Goal: Find specific page/section: Find specific page/section

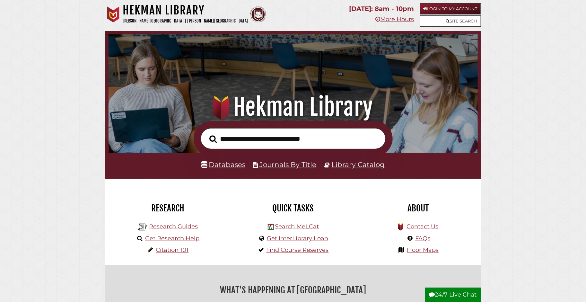
scroll to position [122, 366]
click at [244, 137] on input "text" at bounding box center [293, 138] width 185 height 21
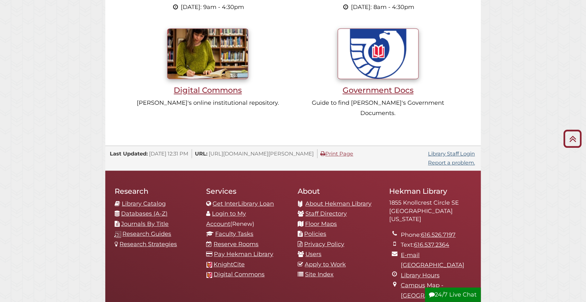
scroll to position [580, 0]
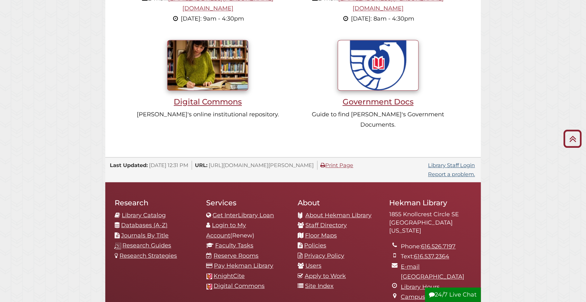
type input "**********"
click at [152, 222] on link "Databases (A-Z)" at bounding box center [144, 225] width 47 height 7
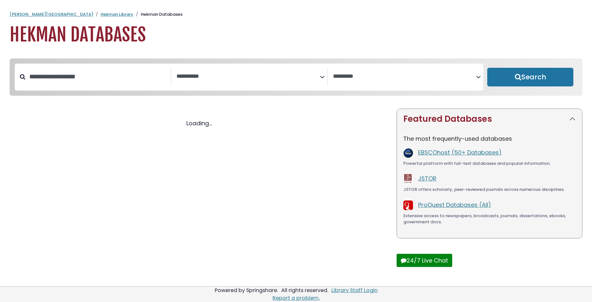
select select "Database Subject Filter"
select select "Database Vendors Filter"
select select "Database Subject Filter"
select select "Database Vendors Filter"
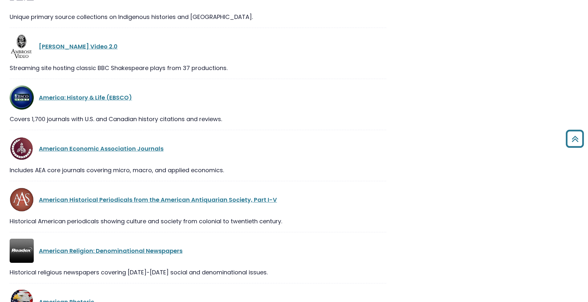
scroll to position [60, 0]
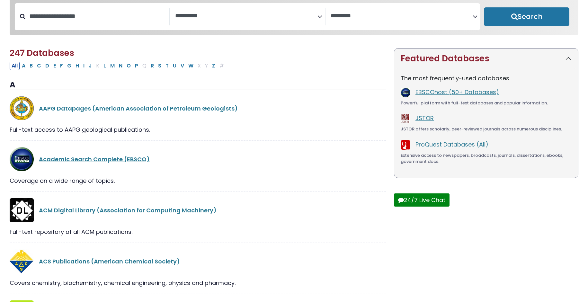
click at [429, 97] on div "EBSCOhost (50+ Databases)" at bounding box center [493, 93] width 156 height 10
click at [431, 93] on link "EBSCOhost (50+ Databases)" at bounding box center [457, 92] width 84 height 8
click at [426, 94] on link "EBSCOhost (50+ Databases)" at bounding box center [457, 92] width 84 height 8
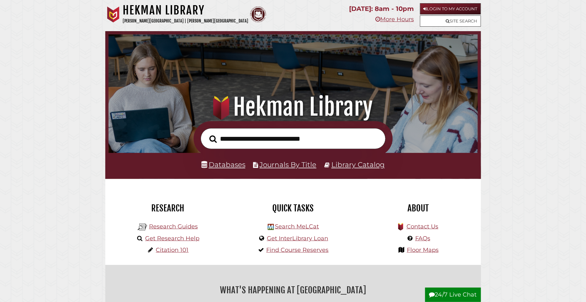
scroll to position [122, 366]
click at [448, 9] on link "Login to My Account" at bounding box center [450, 8] width 61 height 11
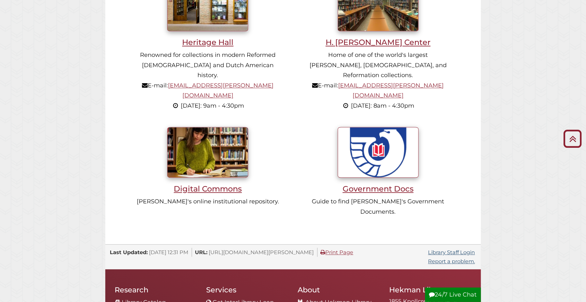
scroll to position [507, 0]
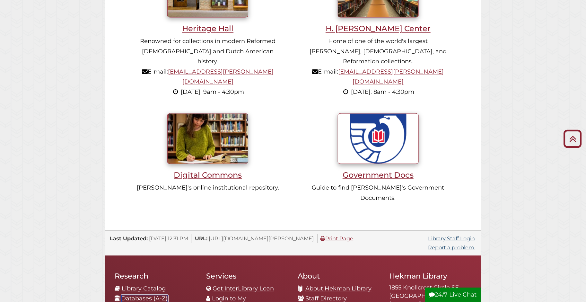
click at [154, 295] on link "Databases (A-Z)" at bounding box center [144, 298] width 47 height 7
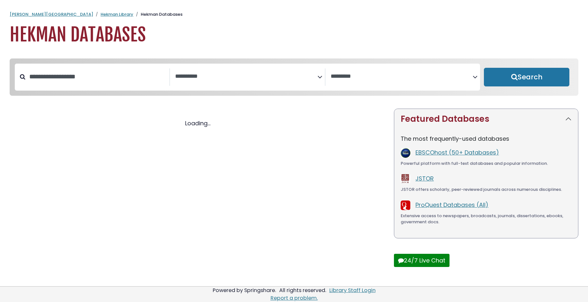
select select "Database Subject Filter"
select select "Database Vendors Filter"
select select "Database Subject Filter"
select select "Database Vendors Filter"
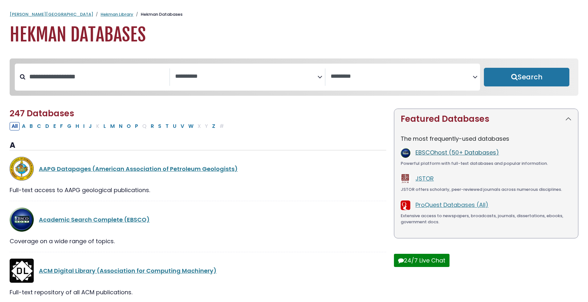
click at [431, 156] on link "EBSCOhost (50+ Databases)" at bounding box center [457, 152] width 84 height 8
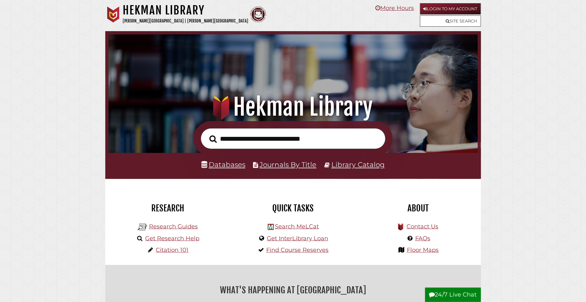
scroll to position [122, 366]
click at [451, 10] on link "Login to My Account" at bounding box center [450, 8] width 61 height 11
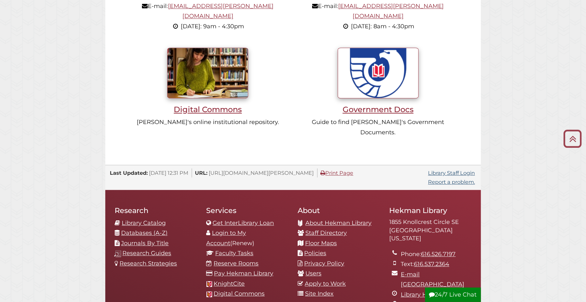
scroll to position [656, 0]
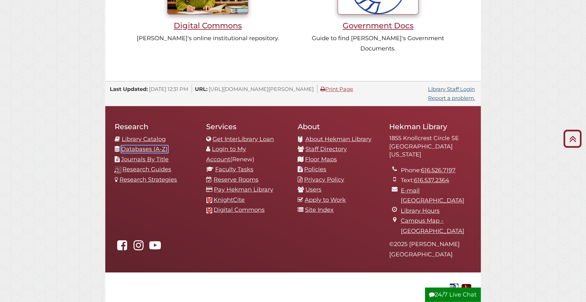
click at [157, 146] on link "Databases (A-Z)" at bounding box center [144, 149] width 47 height 7
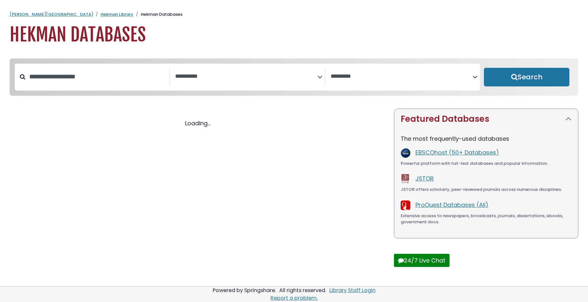
select select "Database Subject Filter"
select select "Database Vendors Filter"
select select "Database Subject Filter"
select select "Database Vendors Filter"
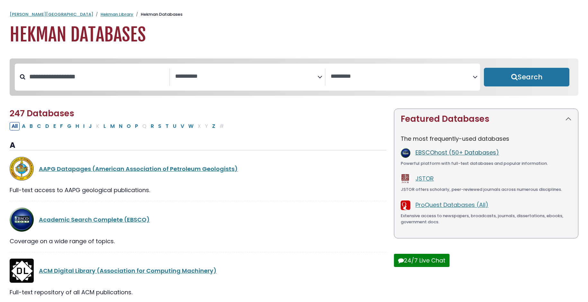
click at [486, 150] on link "EBSCOhost (50+ Databases)" at bounding box center [457, 152] width 84 height 8
